Goal: Answer question/provide support

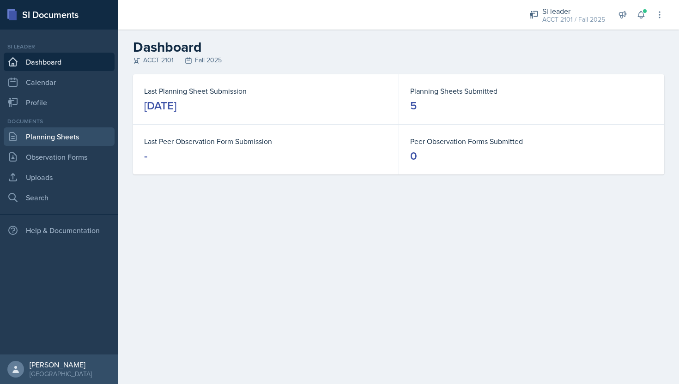
click at [66, 139] on link "Planning Sheets" at bounding box center [59, 137] width 111 height 18
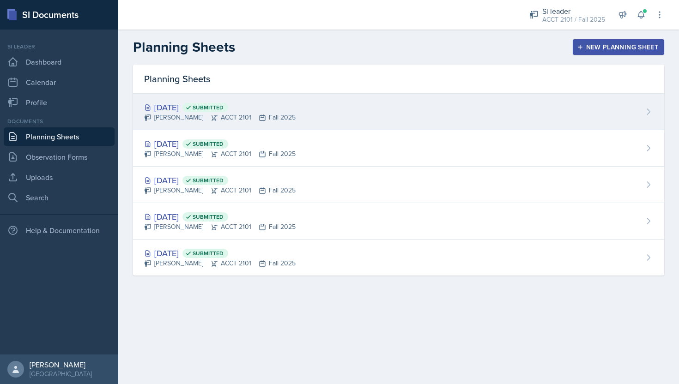
click at [280, 123] on div "[DATE] Submitted [PERSON_NAME] ACCT 2101 Fall 2025" at bounding box center [398, 112] width 531 height 37
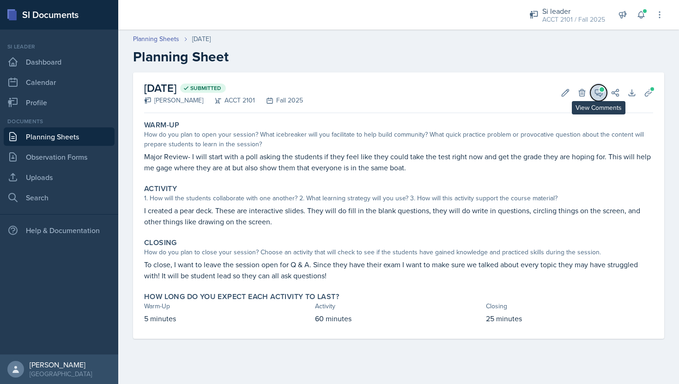
click at [600, 94] on icon at bounding box center [598, 92] width 9 height 9
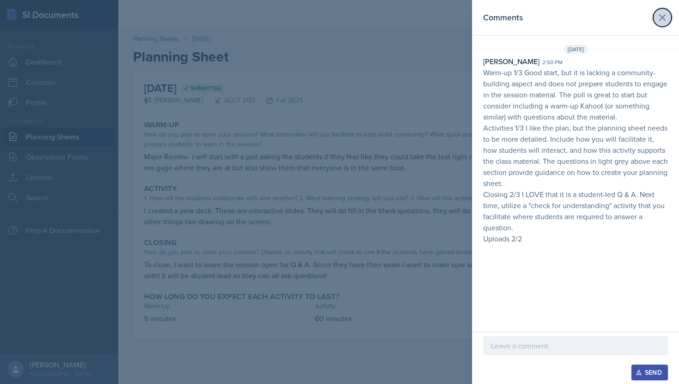
click at [665, 22] on icon at bounding box center [662, 17] width 11 height 11
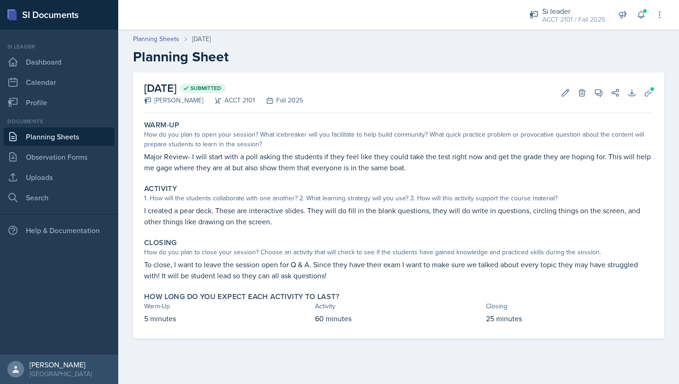
click at [76, 137] on link "Planning Sheets" at bounding box center [59, 137] width 111 height 18
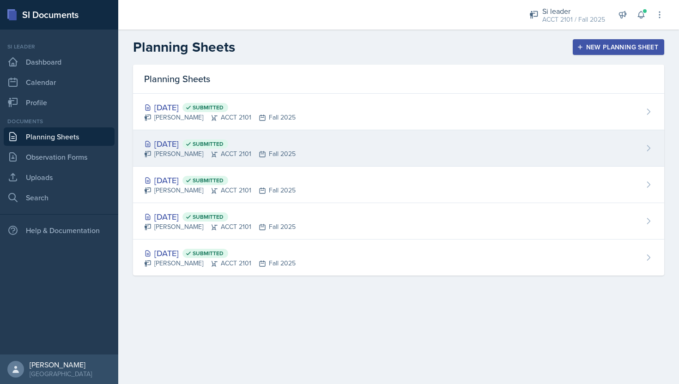
click at [237, 154] on div "[PERSON_NAME] ACCT 2101 Fall 2025" at bounding box center [220, 154] width 152 height 10
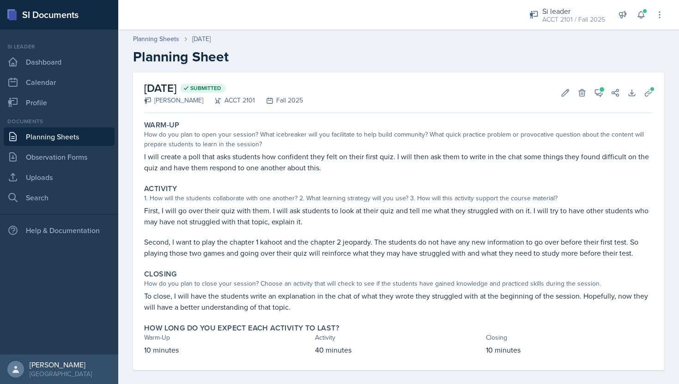
scroll to position [8, 0]
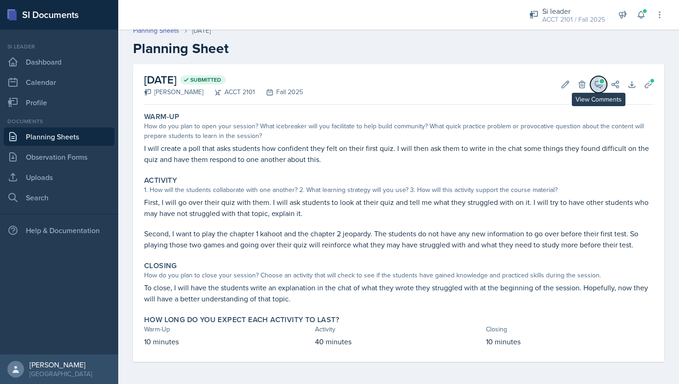
click at [598, 83] on icon at bounding box center [598, 84] width 9 height 9
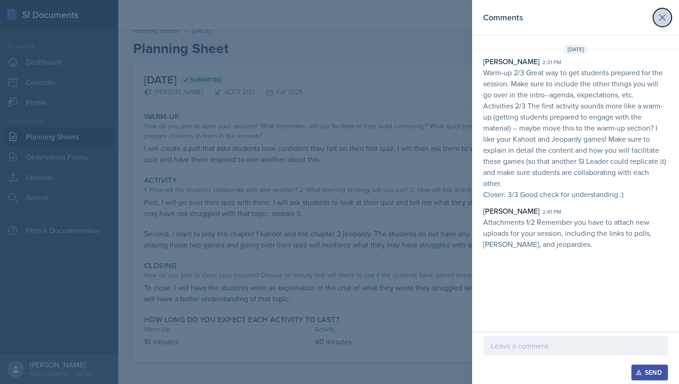
click at [667, 17] on icon at bounding box center [662, 17] width 11 height 11
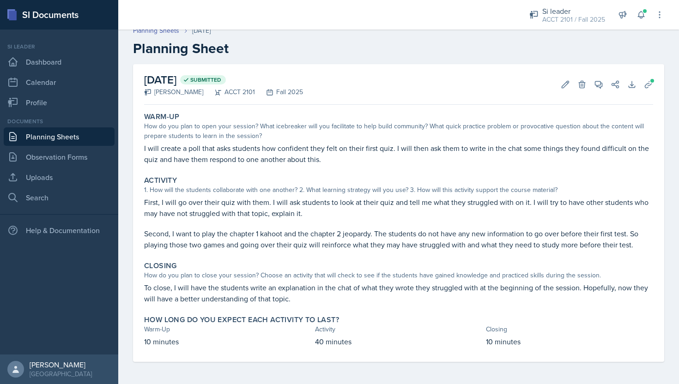
click at [80, 139] on link "Planning Sheets" at bounding box center [59, 137] width 111 height 18
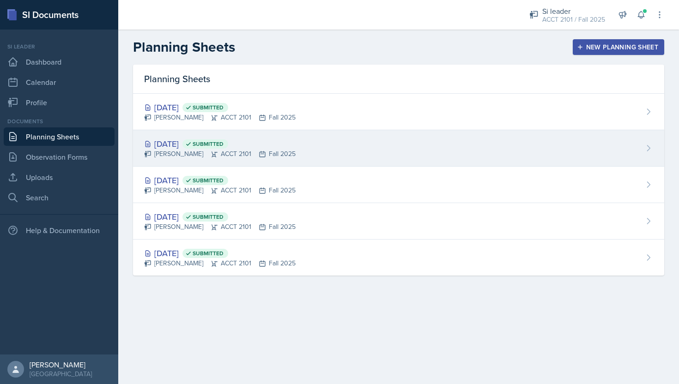
click at [288, 149] on div "[DATE] Submitted" at bounding box center [220, 144] width 152 height 12
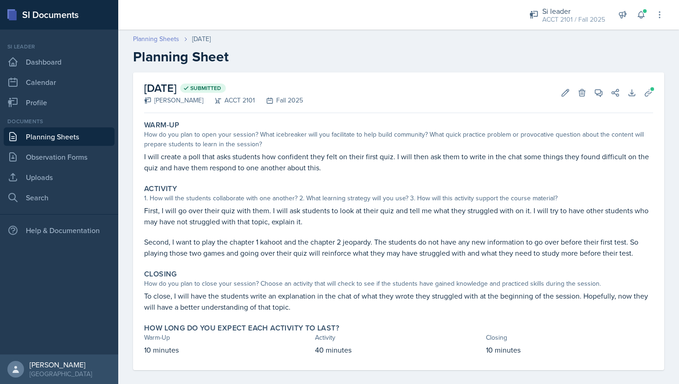
click at [158, 42] on link "Planning Sheets" at bounding box center [156, 39] width 46 height 10
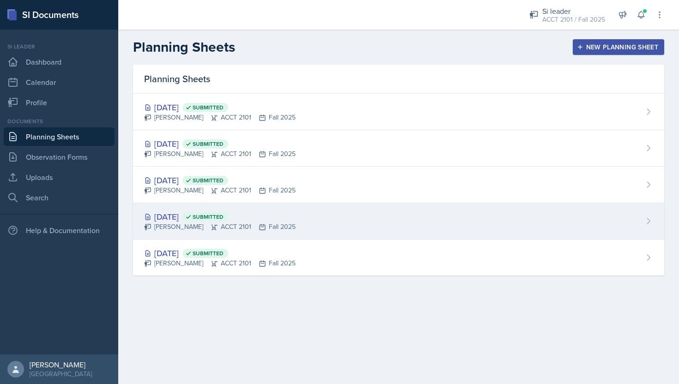
click at [224, 218] on span "Submitted" at bounding box center [208, 216] width 31 height 7
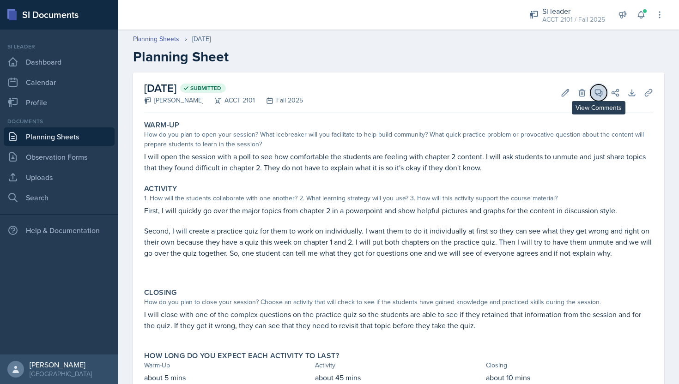
click at [597, 93] on icon at bounding box center [598, 92] width 9 height 9
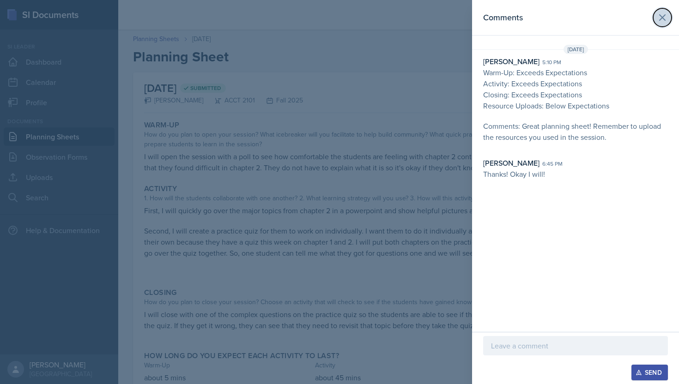
click at [664, 16] on icon at bounding box center [663, 18] width 6 height 6
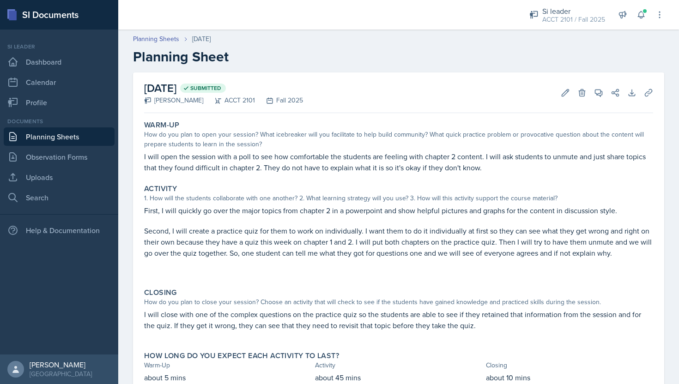
click at [61, 137] on link "Planning Sheets" at bounding box center [59, 137] width 111 height 18
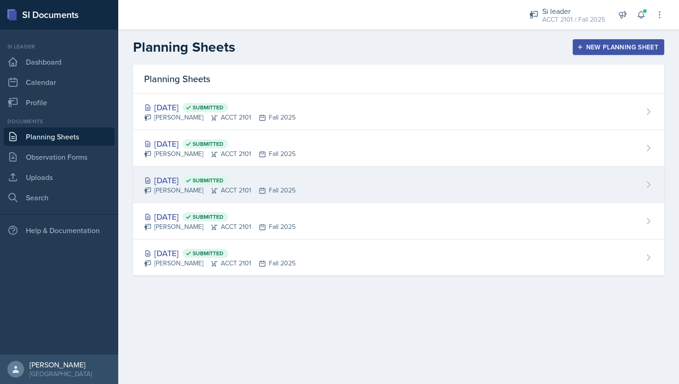
click at [269, 187] on div "[PERSON_NAME] ACCT 2101 Fall 2025" at bounding box center [220, 191] width 152 height 10
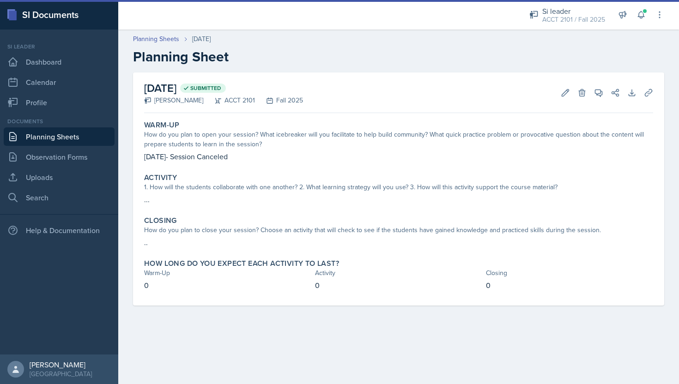
click at [83, 133] on link "Planning Sheets" at bounding box center [59, 137] width 111 height 18
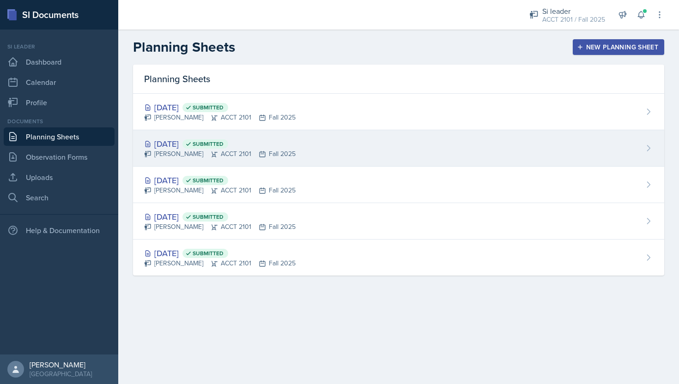
click at [187, 137] on div "[DATE] Submitted [PERSON_NAME] ACCT 2101 Fall 2025" at bounding box center [398, 148] width 531 height 37
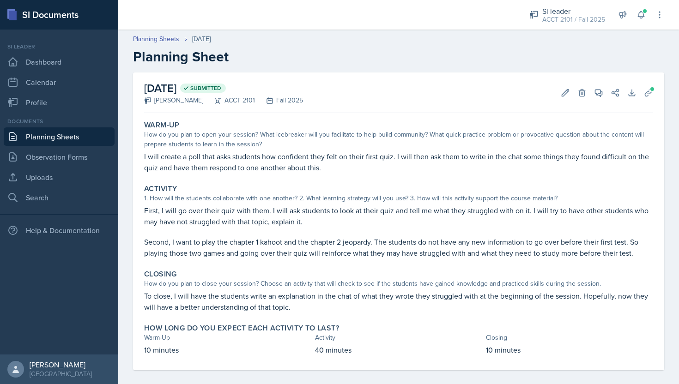
click at [37, 137] on link "Planning Sheets" at bounding box center [59, 137] width 111 height 18
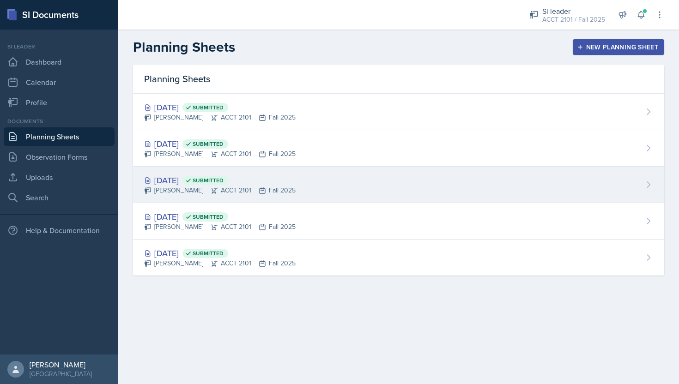
click at [168, 184] on div "[DATE] Submitted" at bounding box center [220, 180] width 152 height 12
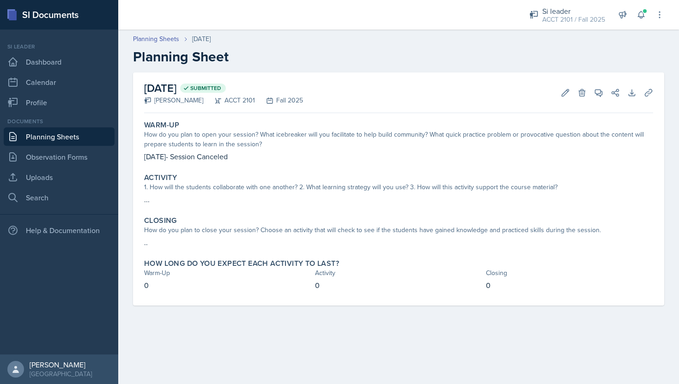
click at [49, 142] on link "Planning Sheets" at bounding box center [59, 137] width 111 height 18
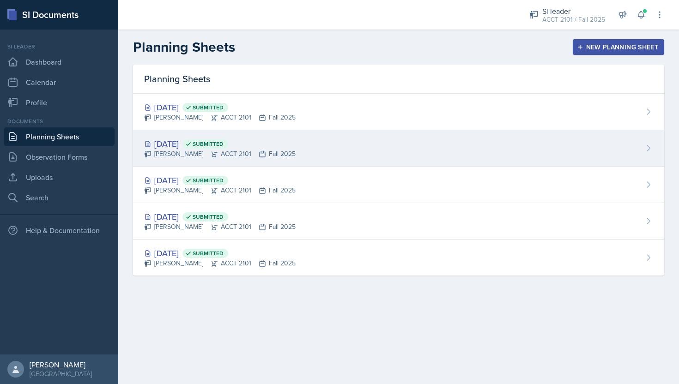
click at [171, 152] on div "[PERSON_NAME] ACCT 2101 Fall 2025" at bounding box center [220, 154] width 152 height 10
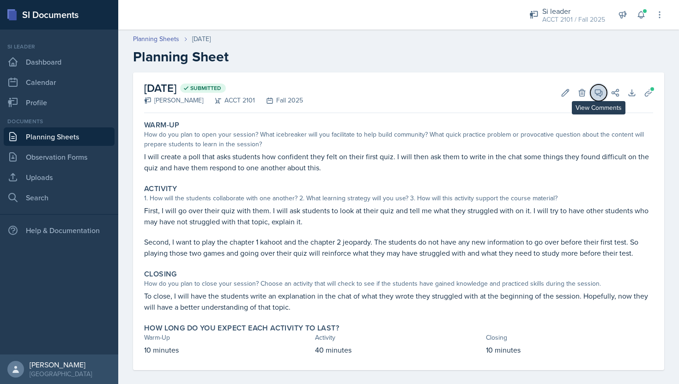
click at [601, 93] on icon at bounding box center [598, 92] width 9 height 9
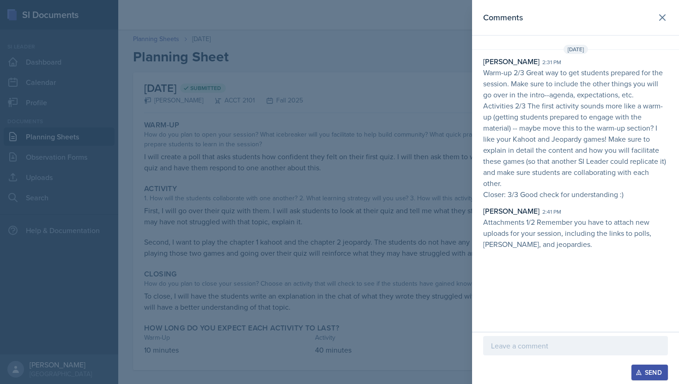
click at [540, 347] on p at bounding box center [575, 346] width 169 height 11
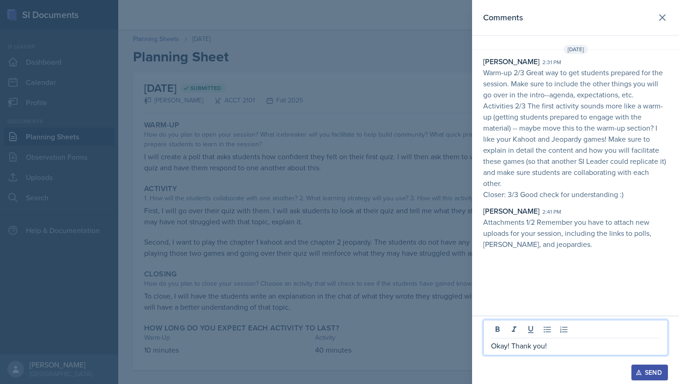
click at [659, 370] on div "Send" at bounding box center [650, 372] width 24 height 7
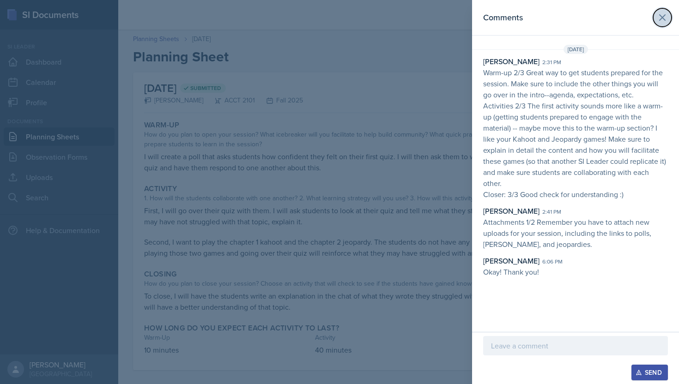
click at [662, 19] on icon at bounding box center [662, 17] width 11 height 11
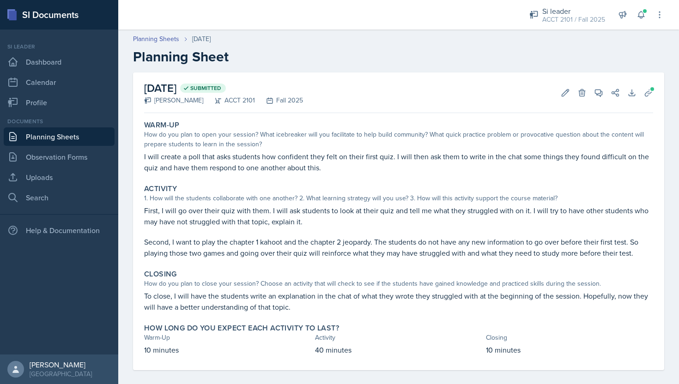
click at [71, 135] on link "Planning Sheets" at bounding box center [59, 137] width 111 height 18
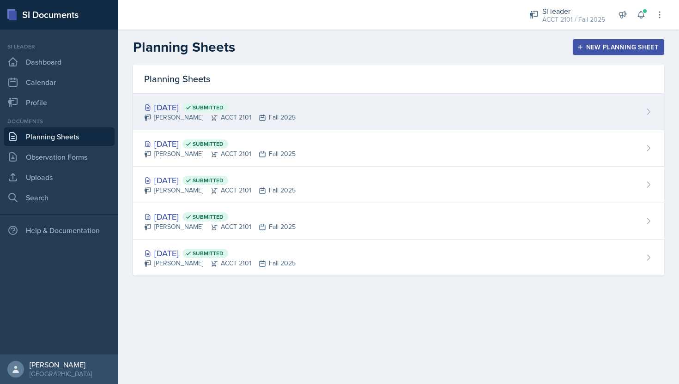
click at [179, 128] on div "[DATE] Submitted [PERSON_NAME] ACCT 2101 Fall 2025" at bounding box center [398, 112] width 531 height 37
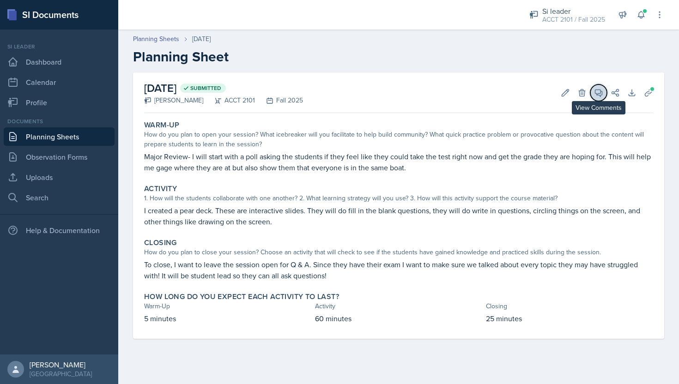
click at [599, 92] on icon at bounding box center [598, 92] width 9 height 9
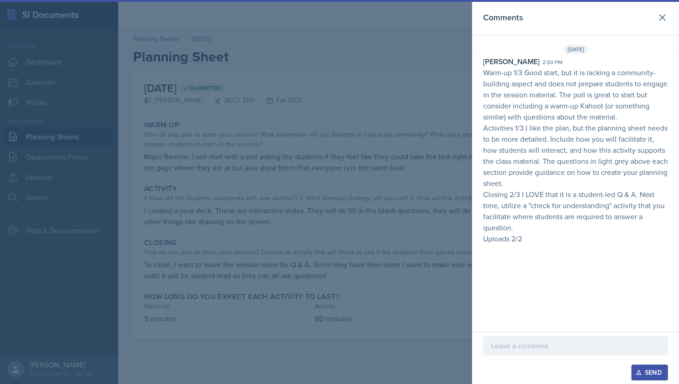
click at [525, 349] on p at bounding box center [575, 346] width 169 height 11
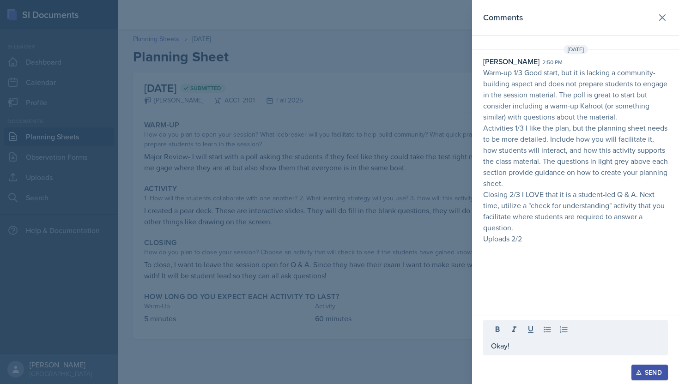
click at [651, 375] on div "Send" at bounding box center [650, 372] width 24 height 7
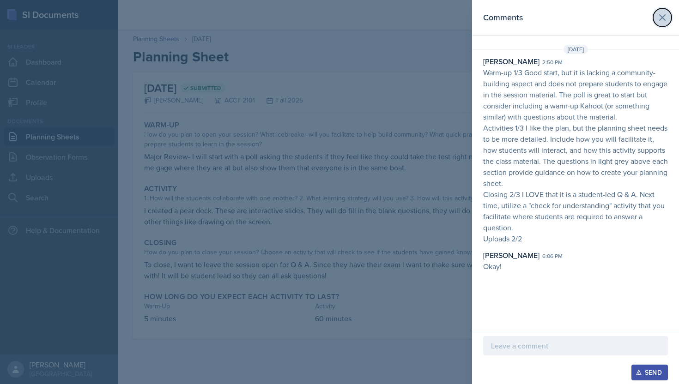
click at [661, 21] on icon at bounding box center [662, 17] width 11 height 11
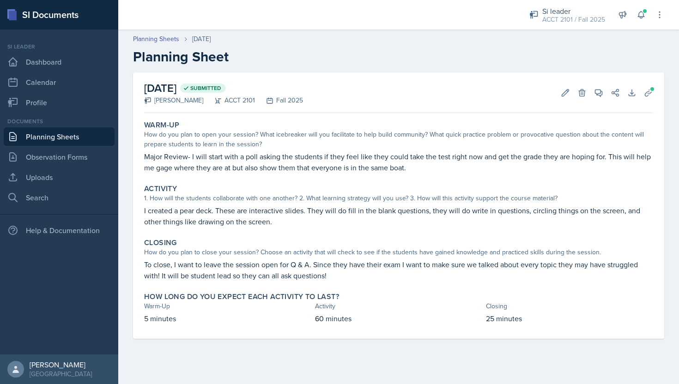
click at [83, 128] on link "Planning Sheets" at bounding box center [59, 137] width 111 height 18
